Goal: Information Seeking & Learning: Learn about a topic

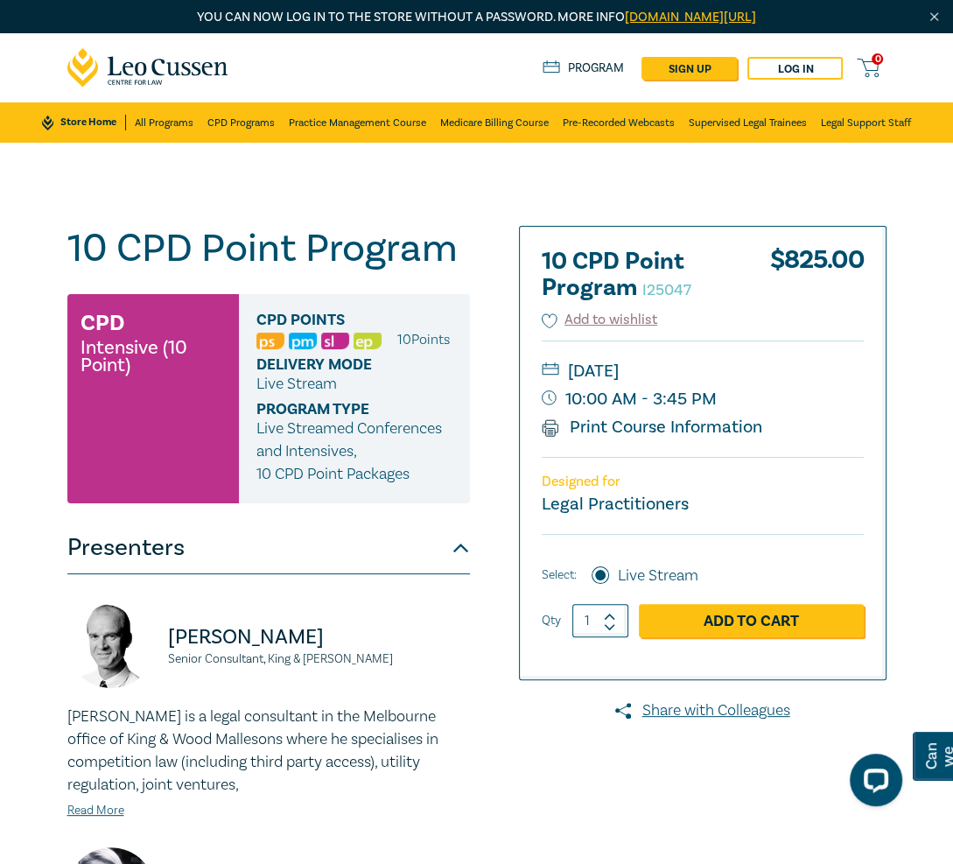
scroll to position [525, 0]
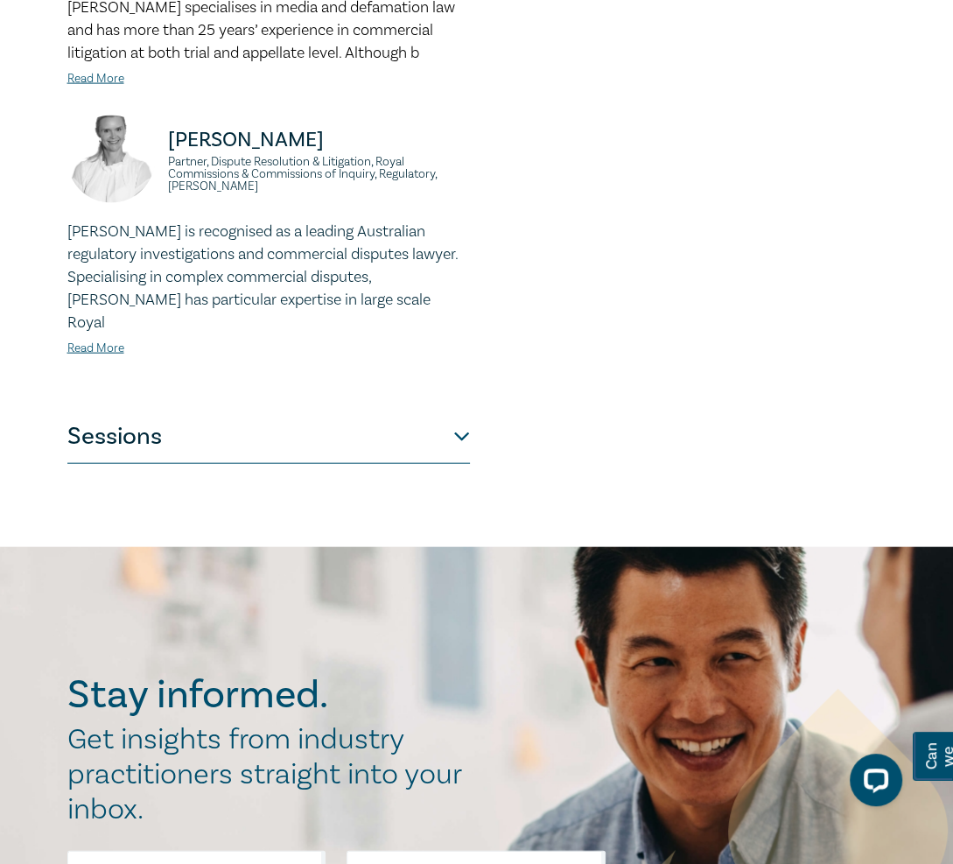
click at [339, 458] on button "Sessions" at bounding box center [268, 437] width 403 height 53
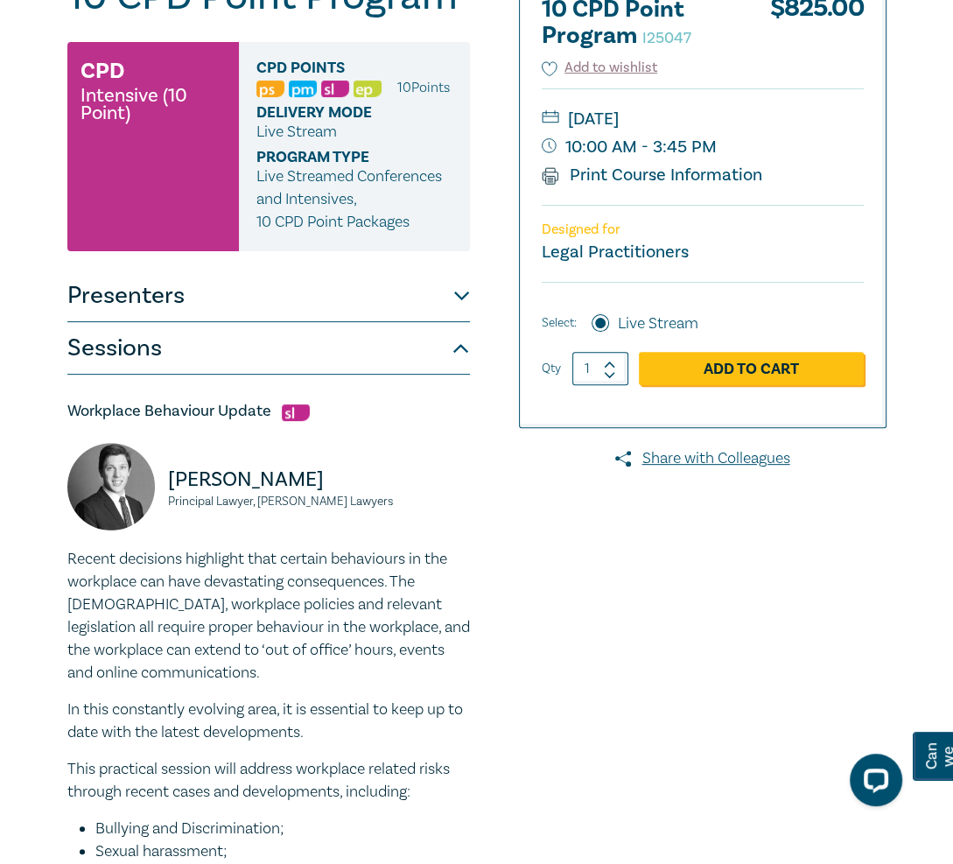
scroll to position [0, 0]
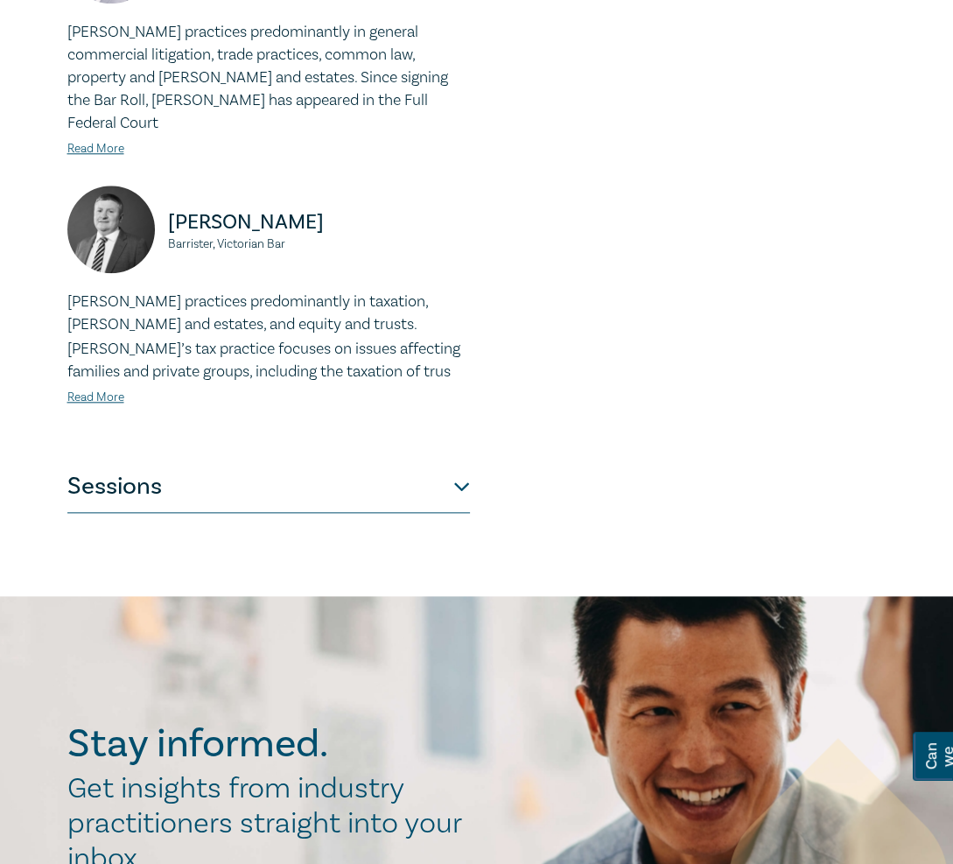
click at [410, 460] on button "Sessions" at bounding box center [268, 486] width 403 height 53
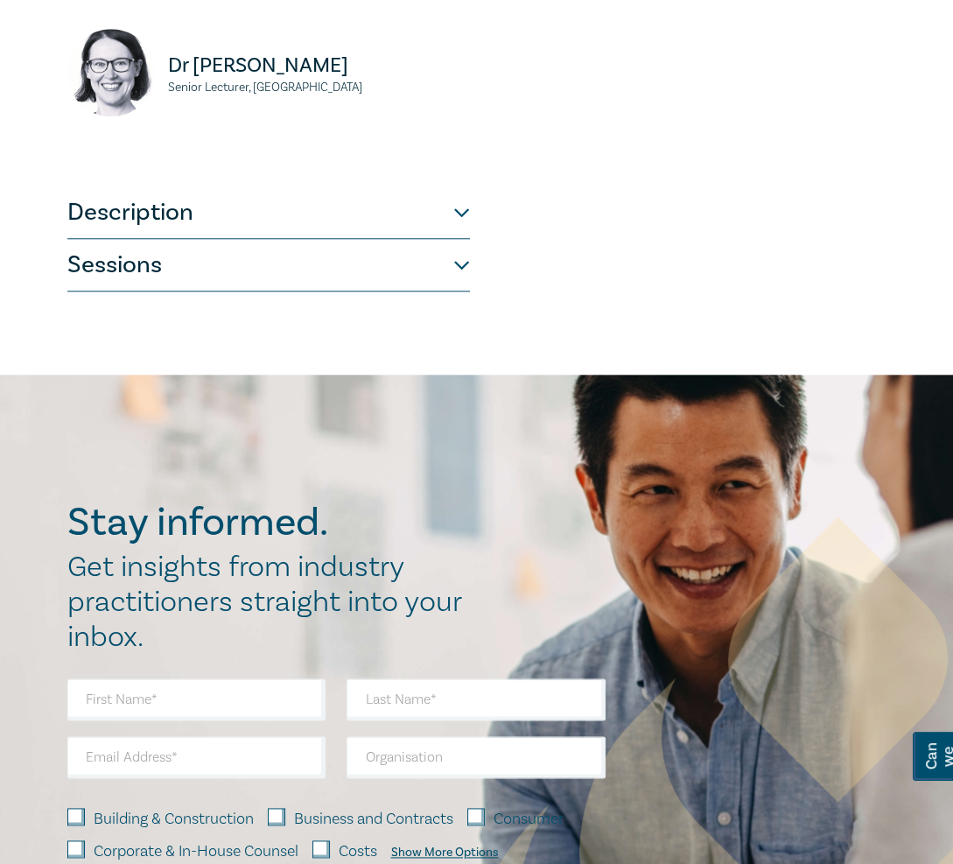
click at [301, 262] on button "Sessions" at bounding box center [268, 265] width 403 height 53
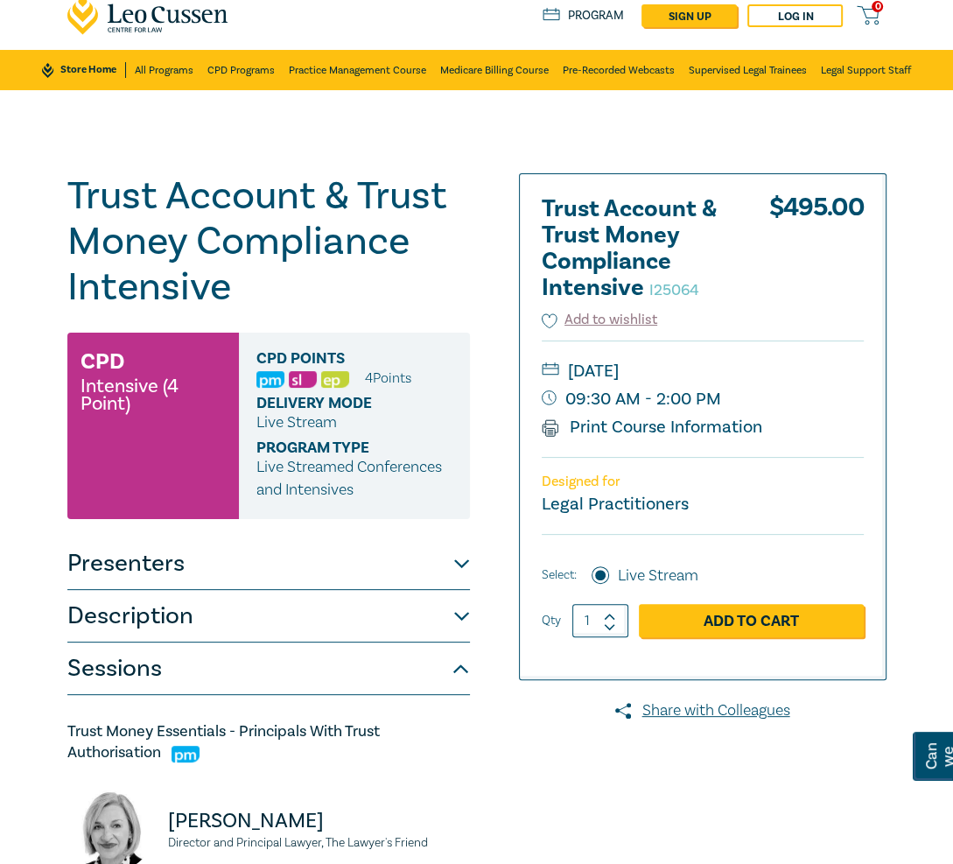
scroll to position [52, 0]
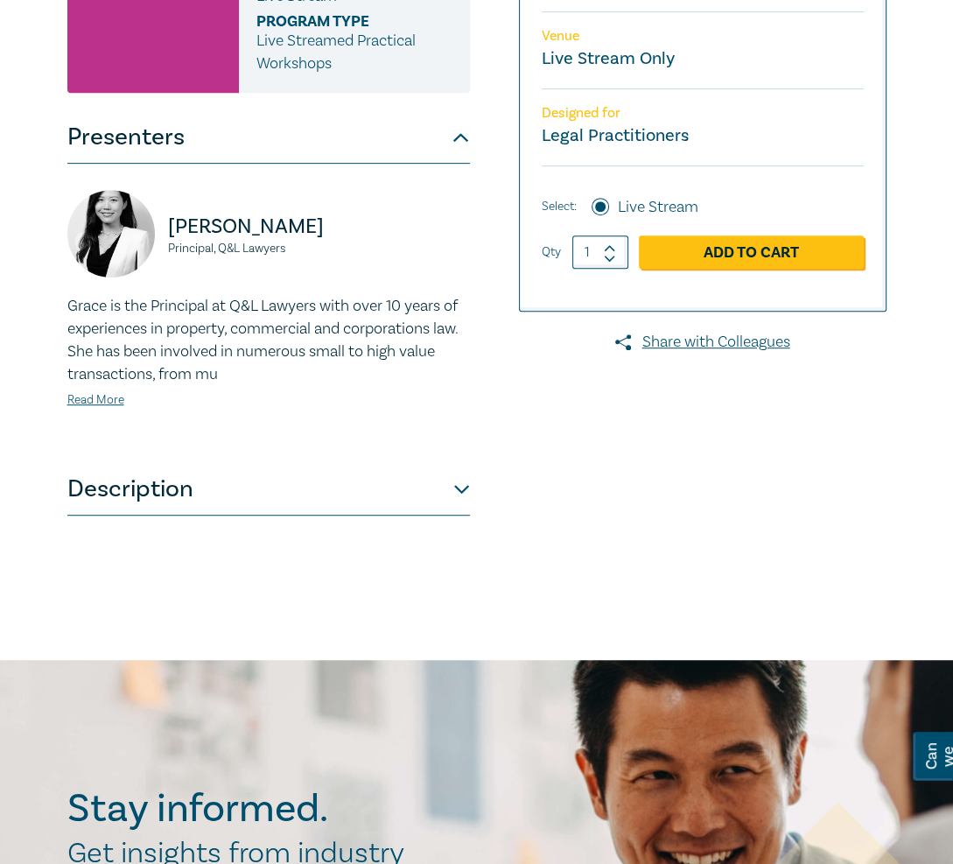
scroll to position [525, 0]
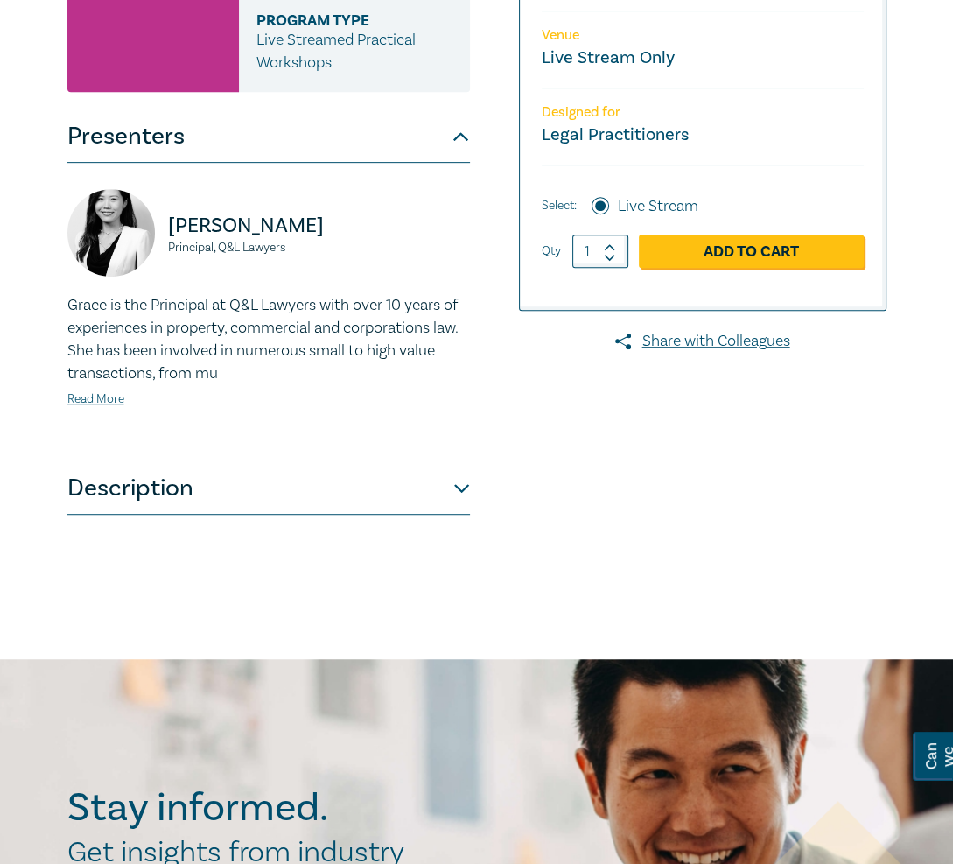
click at [444, 503] on button "Description" at bounding box center [268, 488] width 403 height 53
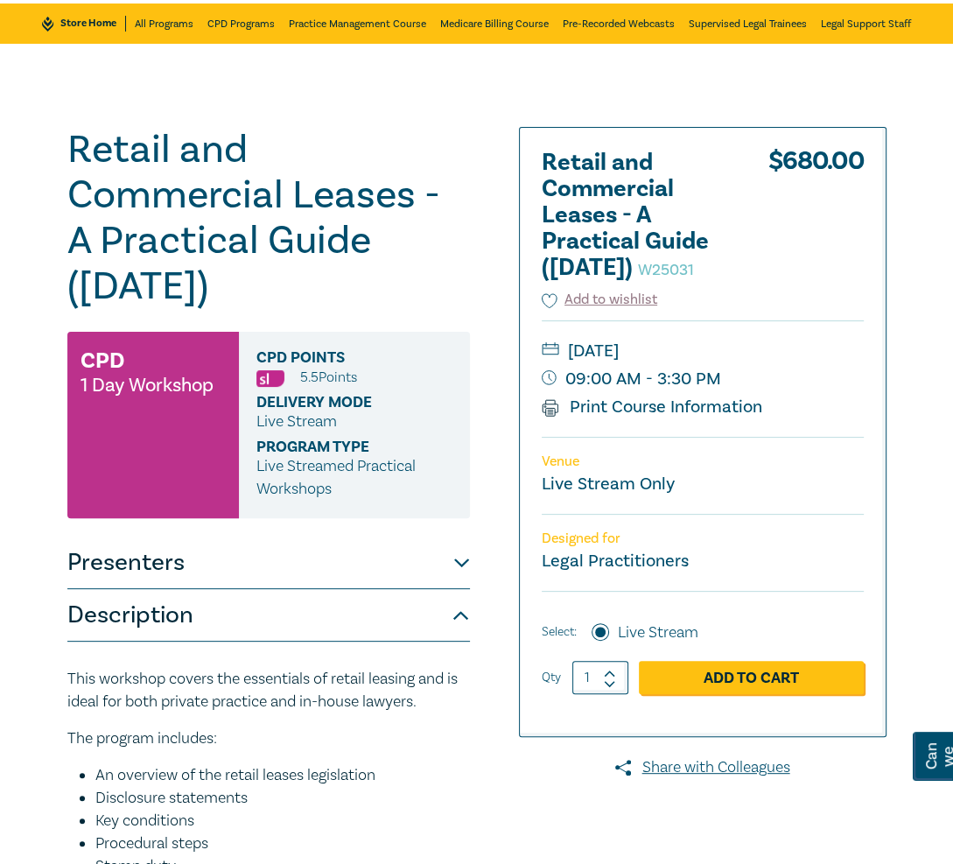
scroll to position [98, 0]
